Goal: Transaction & Acquisition: Purchase product/service

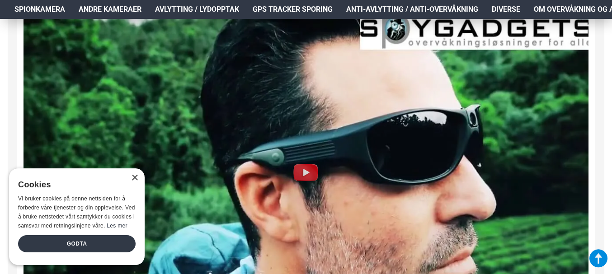
scroll to position [813, 0]
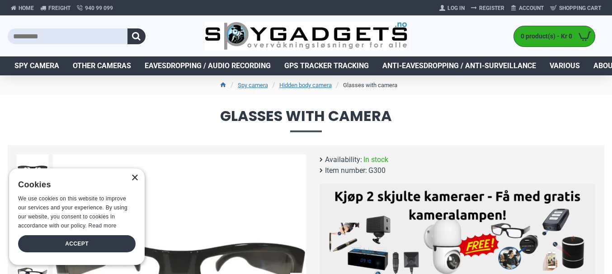
click at [134, 177] on font "×" at bounding box center [135, 177] width 8 height 14
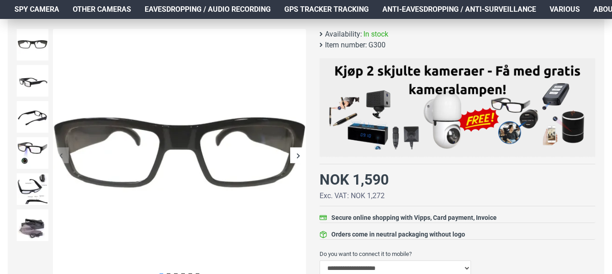
scroll to position [136, 0]
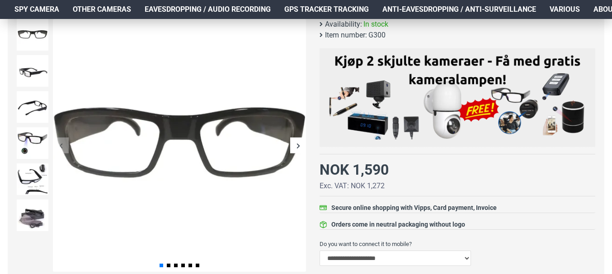
click at [297, 142] on div "Next slide" at bounding box center [298, 146] width 16 height 16
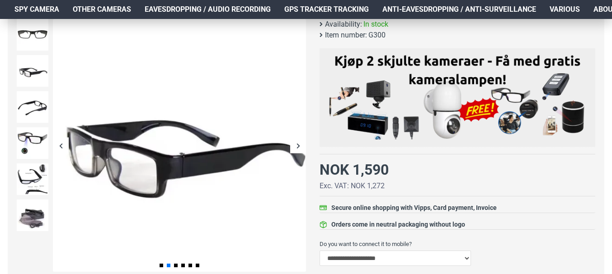
click at [300, 147] on div "Next slide" at bounding box center [298, 146] width 16 height 16
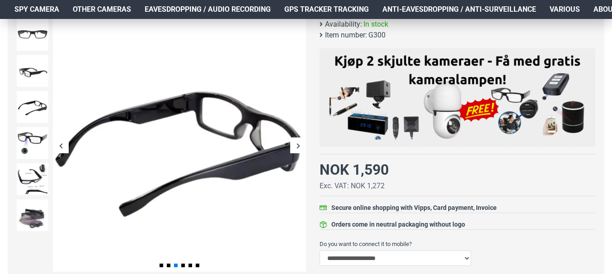
click at [300, 147] on div "Next slide" at bounding box center [298, 146] width 16 height 16
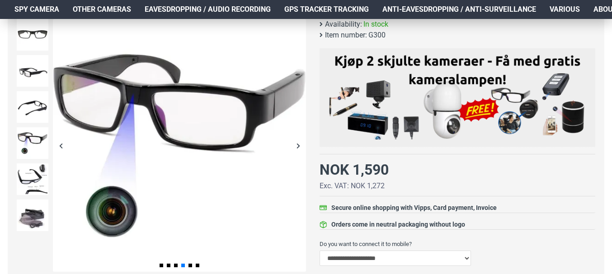
click at [300, 142] on div "Next slide" at bounding box center [298, 146] width 16 height 16
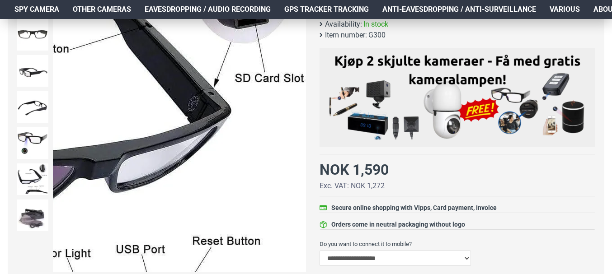
click at [296, 144] on div "Next slide" at bounding box center [298, 146] width 16 height 16
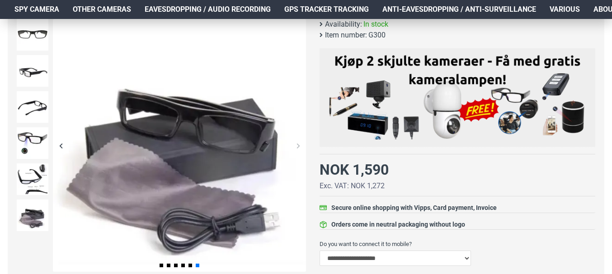
click at [298, 145] on div "Next slide" at bounding box center [298, 146] width 16 height 16
click at [62, 147] on div "Previous slide" at bounding box center [61, 146] width 16 height 16
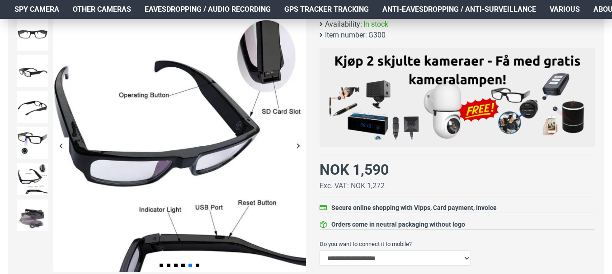
click at [62, 147] on div "Previous slide" at bounding box center [61, 146] width 16 height 16
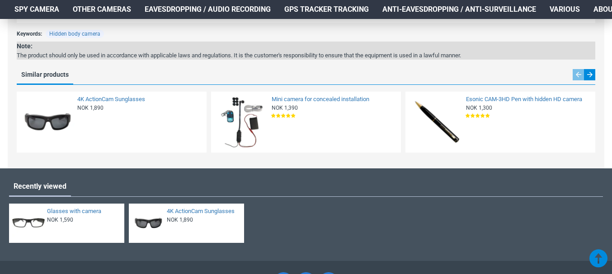
scroll to position [1084, 0]
